Goal: Task Accomplishment & Management: Manage account settings

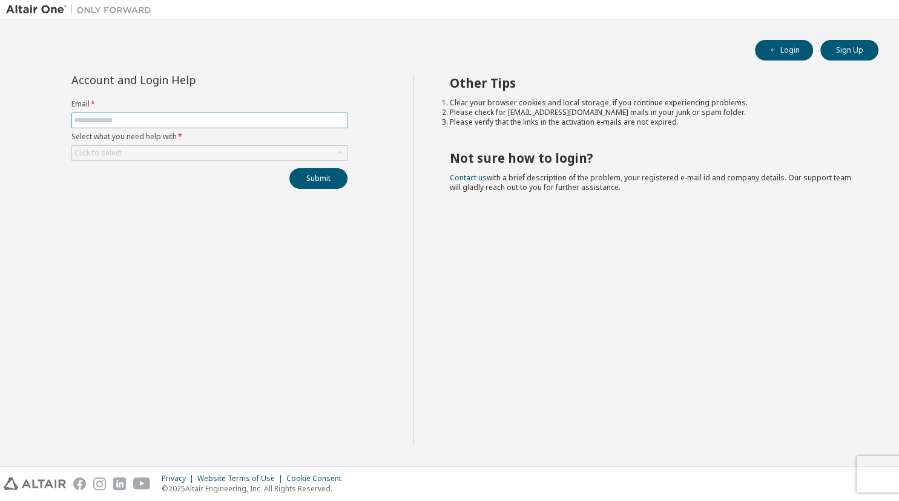
click at [122, 118] on input "text" at bounding box center [209, 121] width 270 height 10
type input "**********"
click at [143, 151] on div "Click to select" at bounding box center [209, 153] width 275 height 15
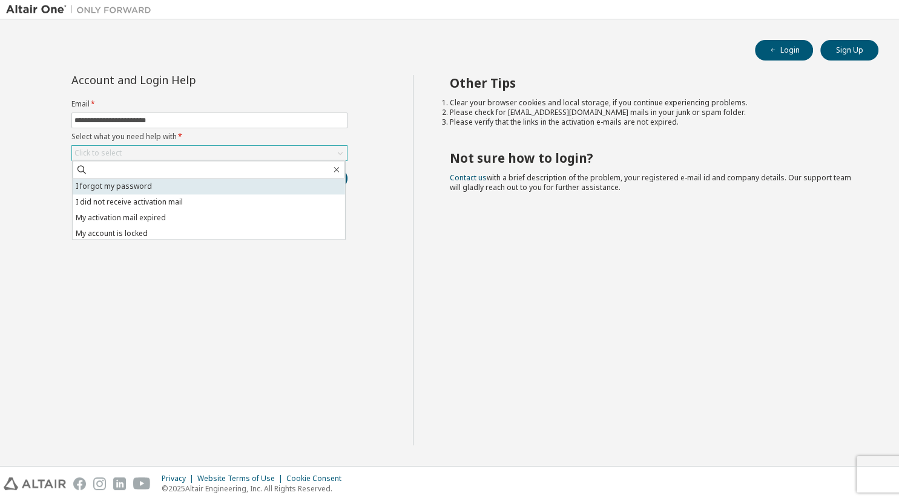
click at [125, 192] on li "I forgot my password" at bounding box center [209, 187] width 272 height 16
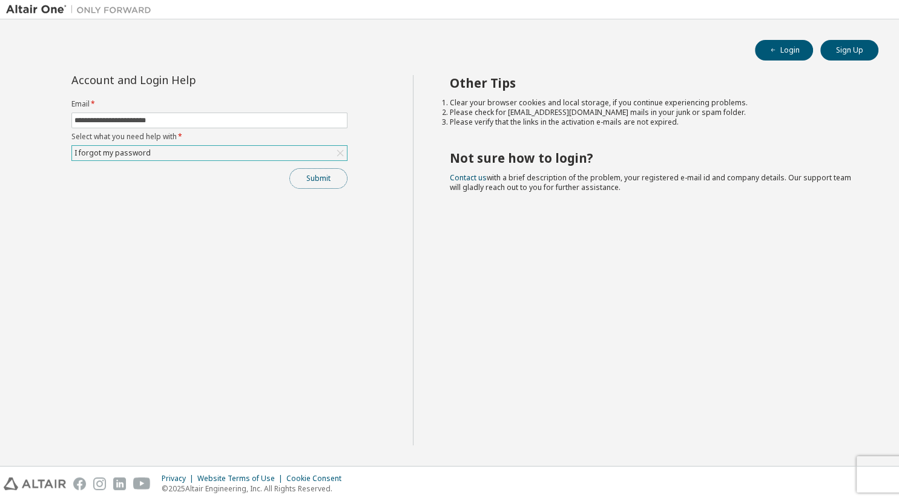
click at [321, 179] on button "Submit" at bounding box center [318, 178] width 58 height 21
click at [334, 186] on button "Submit" at bounding box center [318, 178] width 58 height 21
